Goal: Task Accomplishment & Management: Manage account settings

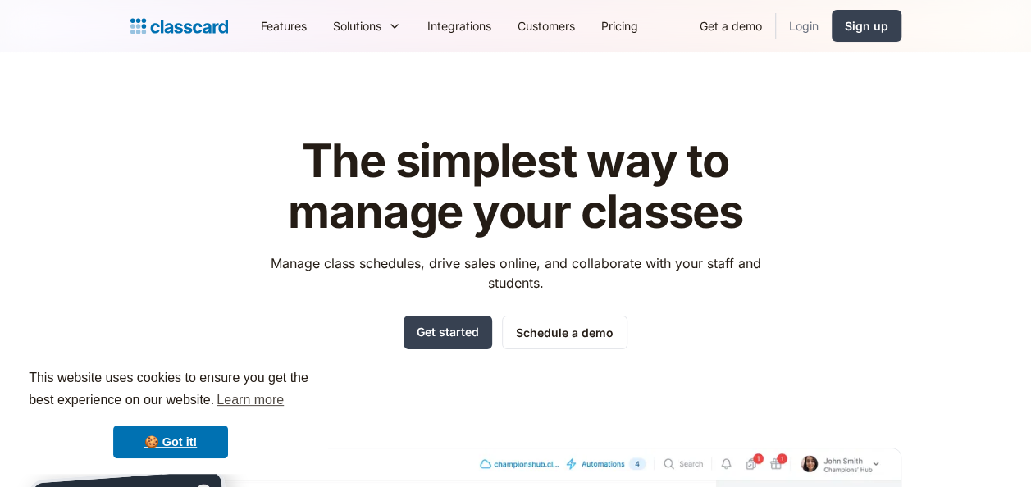
click at [798, 25] on link "Login" at bounding box center [804, 25] width 56 height 37
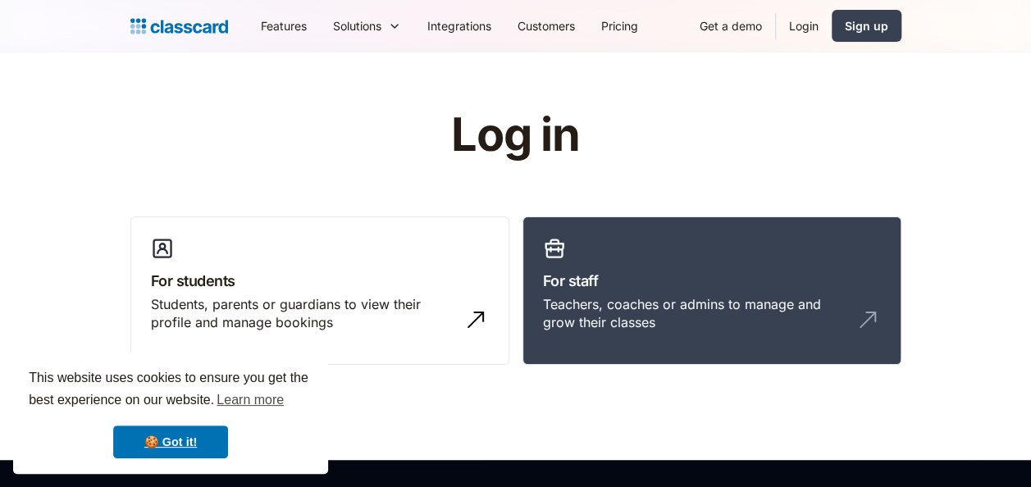
click at [805, 25] on link "Login" at bounding box center [804, 25] width 56 height 37
click at [614, 244] on link "For staff Teachers, coaches or admins to manage and grow their classes" at bounding box center [712, 291] width 379 height 149
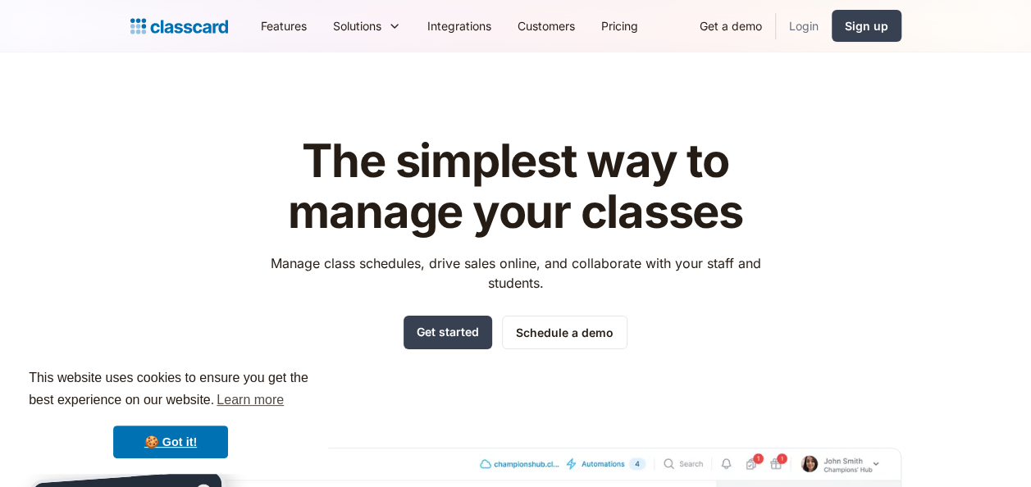
click at [798, 16] on link "Login" at bounding box center [804, 25] width 56 height 37
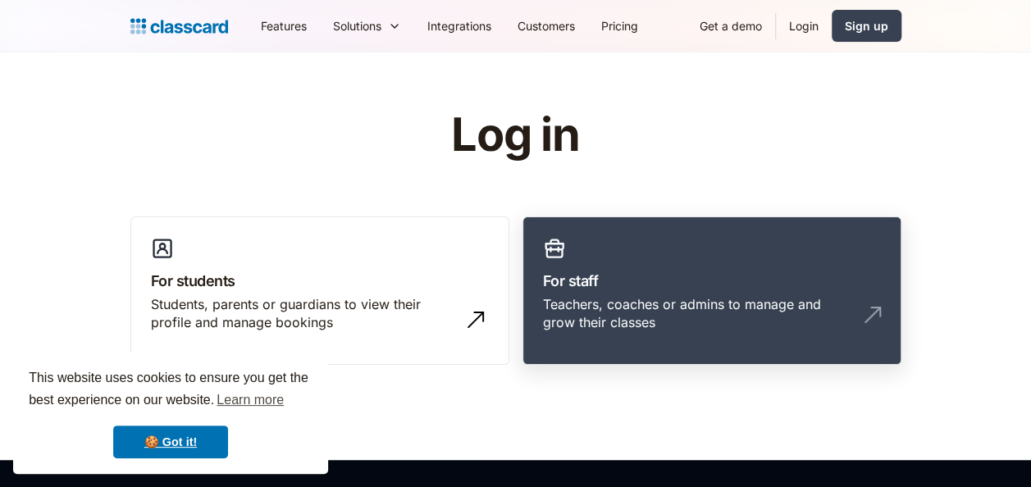
click at [581, 325] on div "Teachers, coaches or admins to manage and grow their classes" at bounding box center [695, 313] width 305 height 37
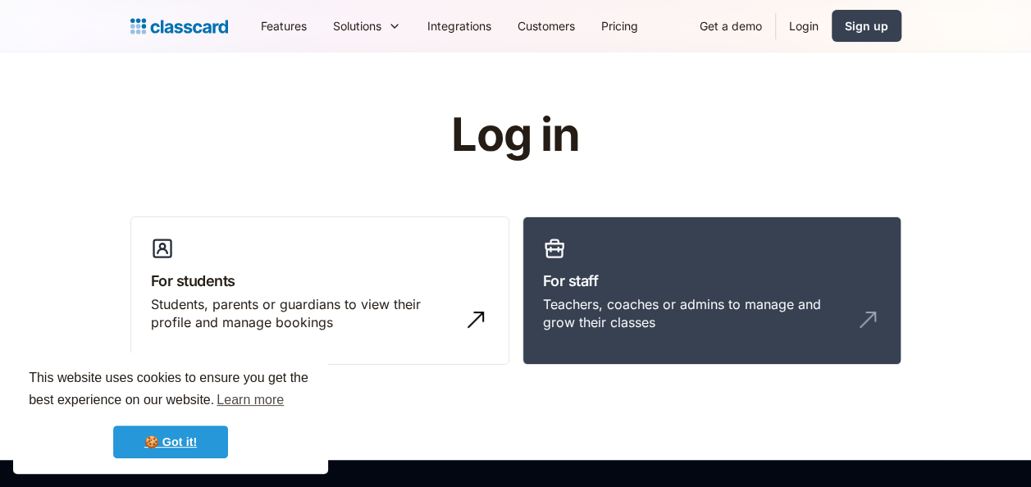
click at [165, 438] on link "🍪 Got it!" at bounding box center [170, 442] width 115 height 33
